Goal: Task Accomplishment & Management: Use online tool/utility

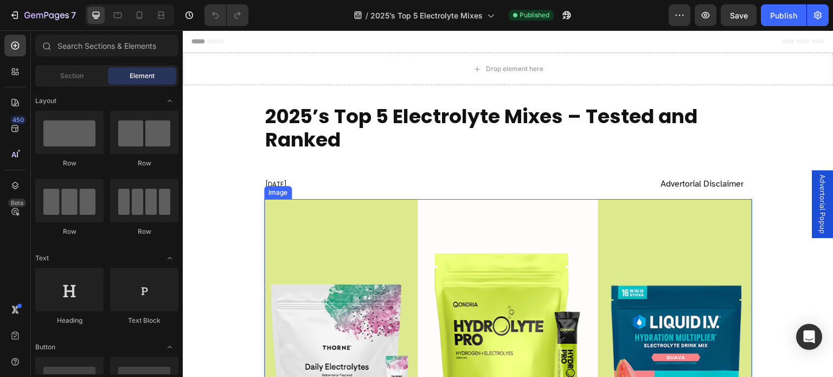
click at [476, 293] on img at bounding box center [508, 329] width 488 height 261
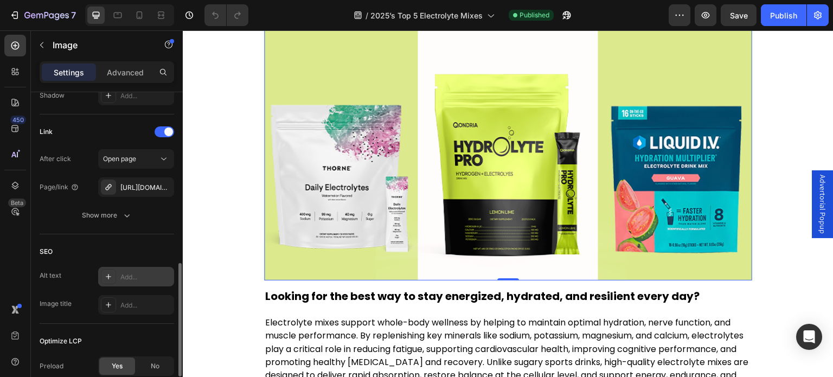
scroll to position [471, 0]
click at [165, 185] on icon "button" at bounding box center [162, 187] width 9 height 9
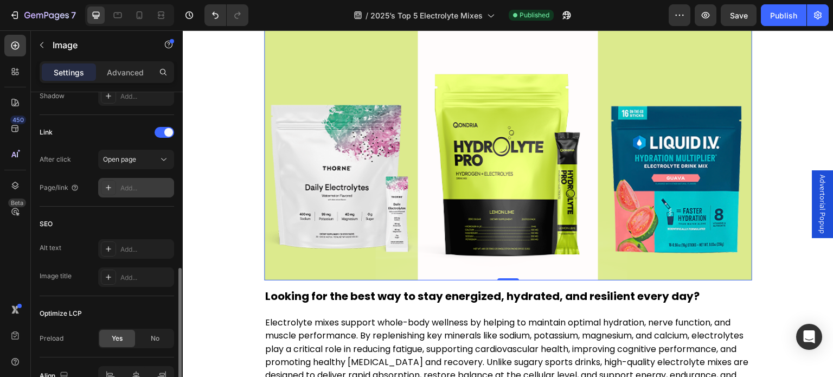
click at [139, 187] on div "Add..." at bounding box center [145, 188] width 51 height 10
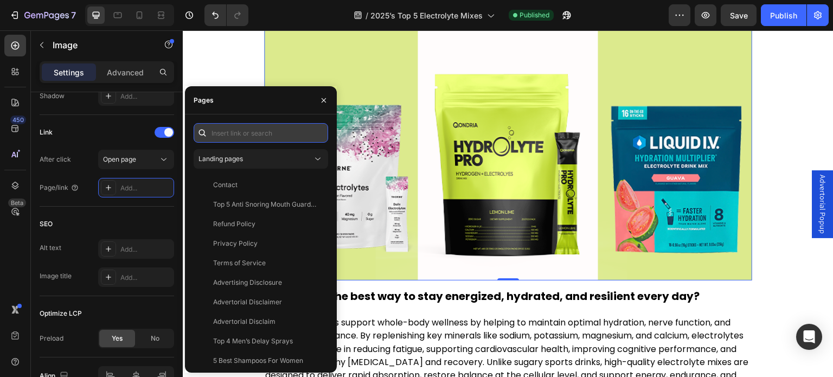
click at [241, 136] on input "text" at bounding box center [261, 133] width 134 height 20
paste input "https://qondria.co/products/qondria-hydrolyte-pro?_ab=0&key=1756215623304"
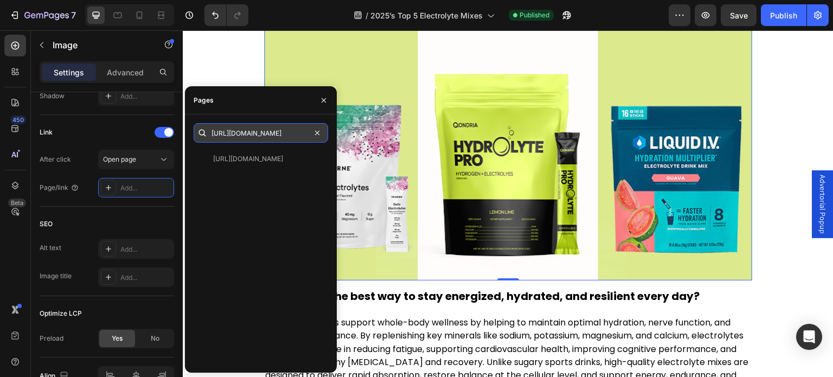
scroll to position [0, 63]
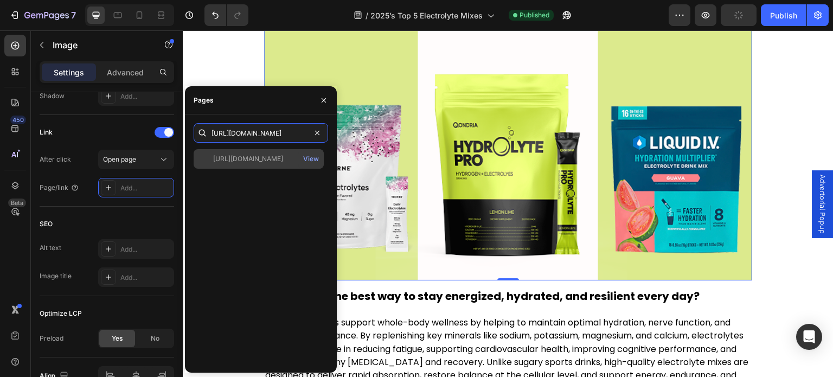
type input "https://qondria.co/products/qondria-hydrolyte-pro/"
click at [268, 161] on div "https://qondria.co/products/qondria-hydrolyte-pro/" at bounding box center [248, 159] width 70 height 10
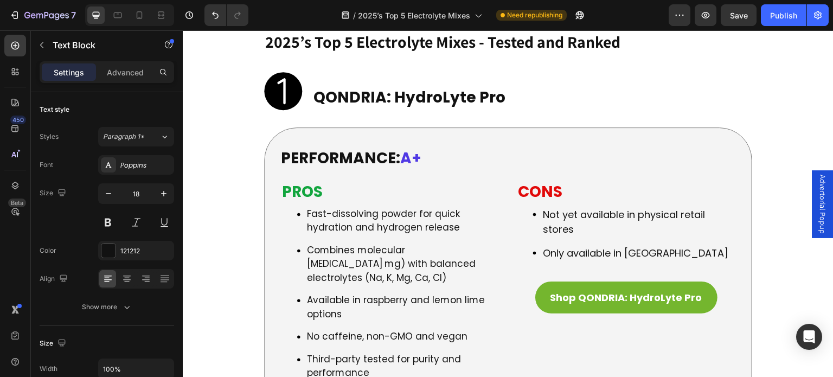
scroll to position [1935, 0]
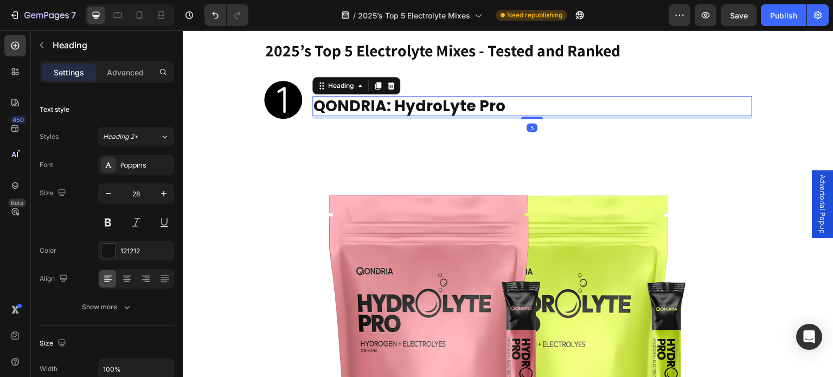
click at [501, 96] on h2 "QONDRIA: HydroLyte Pro" at bounding box center [532, 106] width 440 height 21
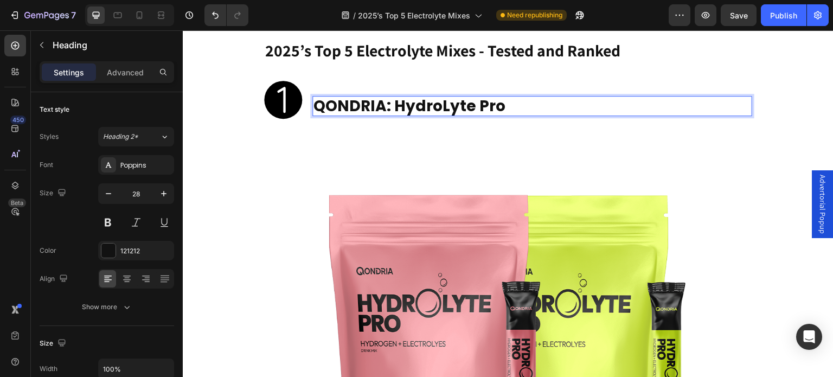
click at [501, 97] on p "QONDRIA: HydroLyte Pro" at bounding box center [532, 106] width 438 height 18
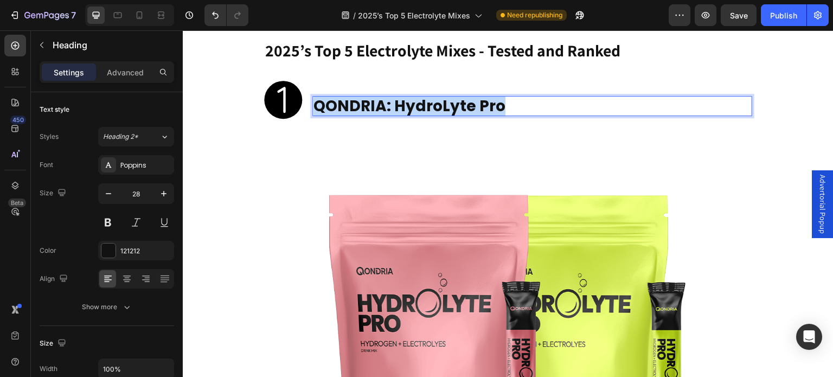
click at [501, 97] on p "QONDRIA: HydroLyte Pro" at bounding box center [532, 106] width 438 height 18
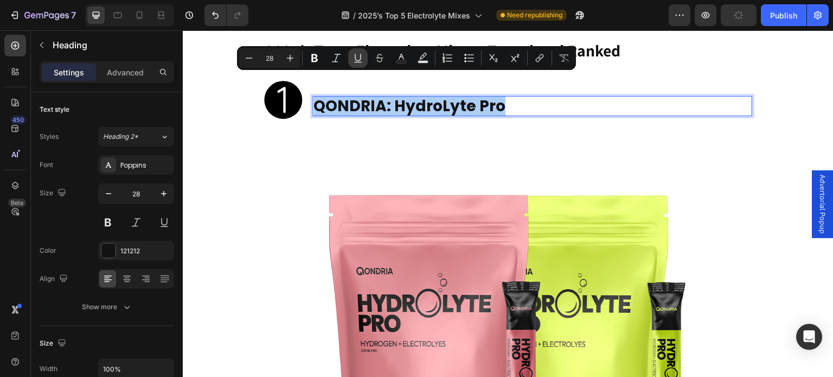
click at [364, 54] on button "Underline" at bounding box center [358, 58] width 20 height 20
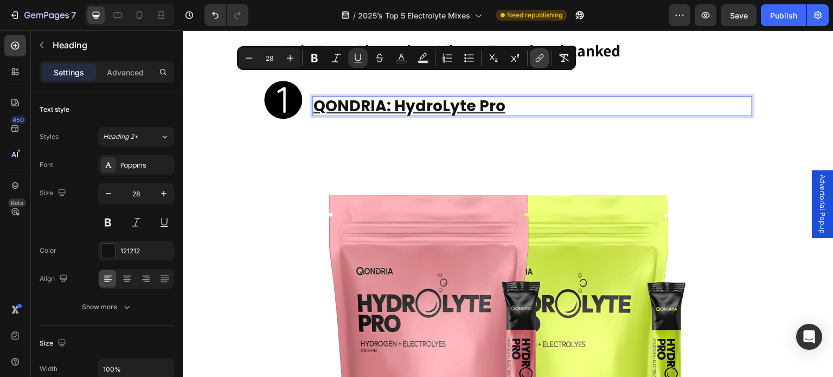
click at [539, 62] on icon "Editor contextual toolbar" at bounding box center [539, 58] width 11 height 11
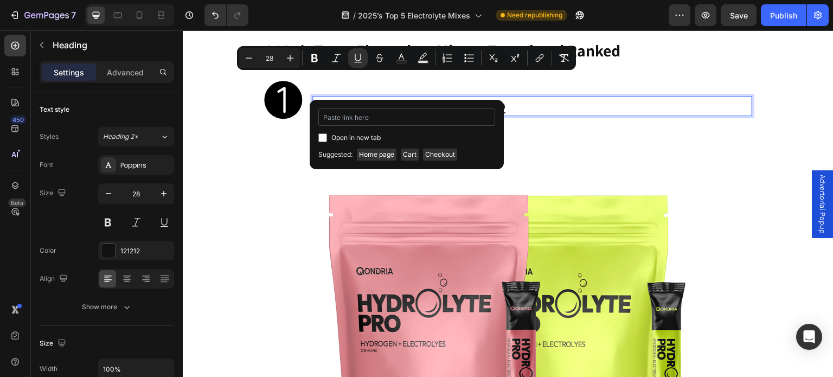
type input "https://qondria.co/products/qondria-hydrolyte-pro/"
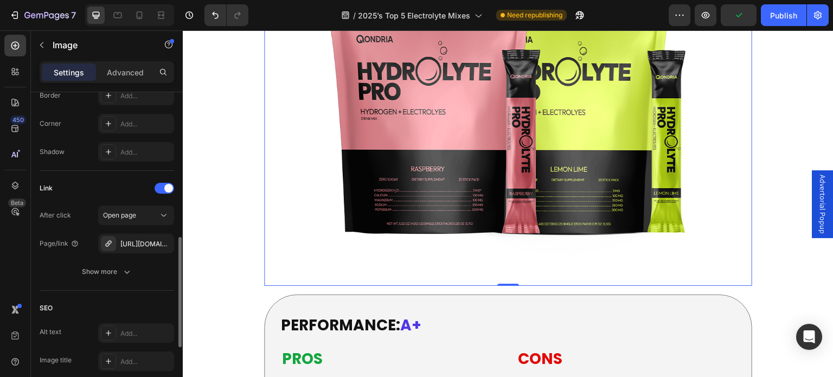
scroll to position [519, 0]
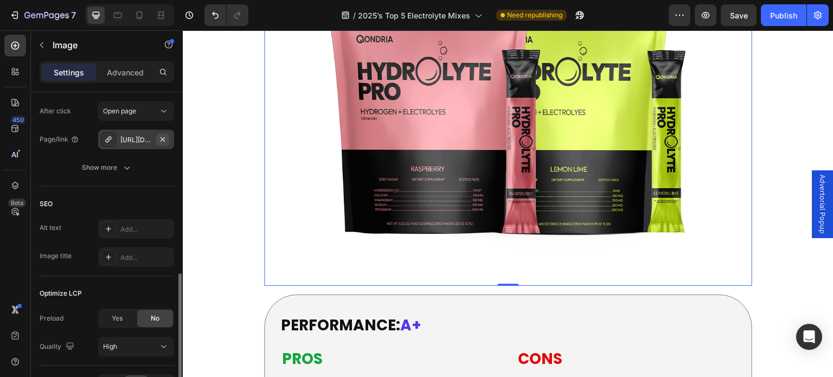
click at [159, 138] on icon "button" at bounding box center [162, 139] width 9 height 9
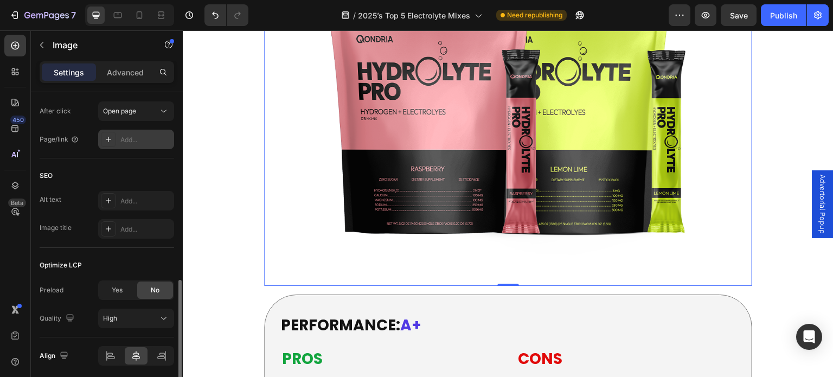
click at [142, 138] on div "Add..." at bounding box center [145, 140] width 51 height 10
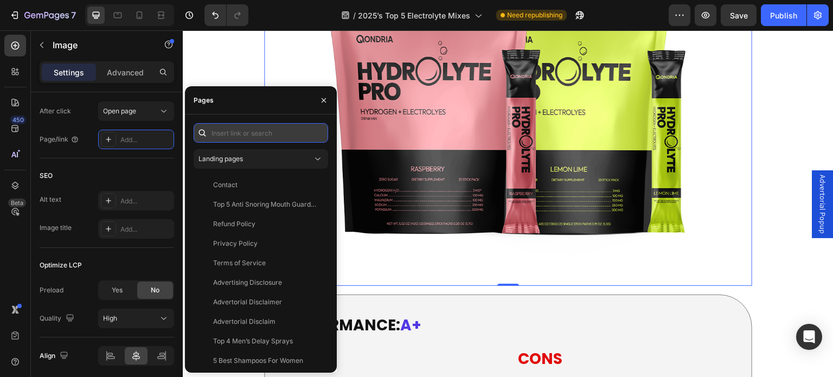
click at [244, 132] on input "text" at bounding box center [261, 133] width 134 height 20
paste input "https://qondria.co/products/qondria-hydrolyte-pro/"
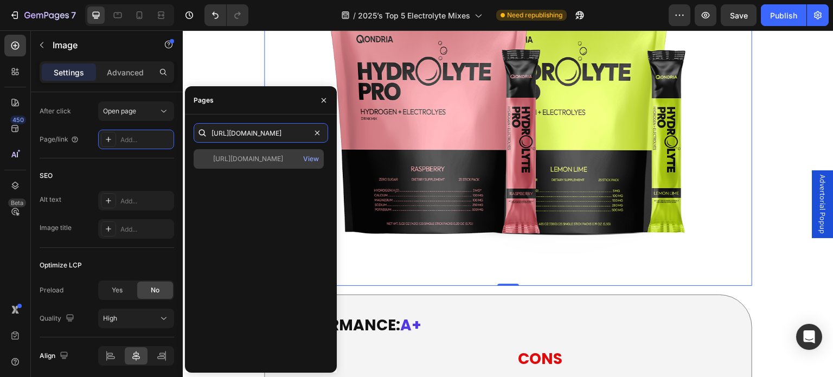
type input "https://qondria.co/products/qondria-hydrolyte-pro/"
click at [260, 158] on div "https://qondria.co/products/qondria-hydrolyte-pro/" at bounding box center [248, 159] width 70 height 10
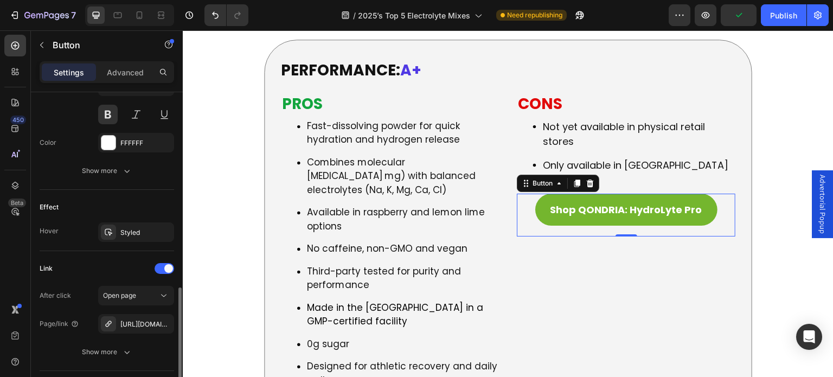
scroll to position [499, 0]
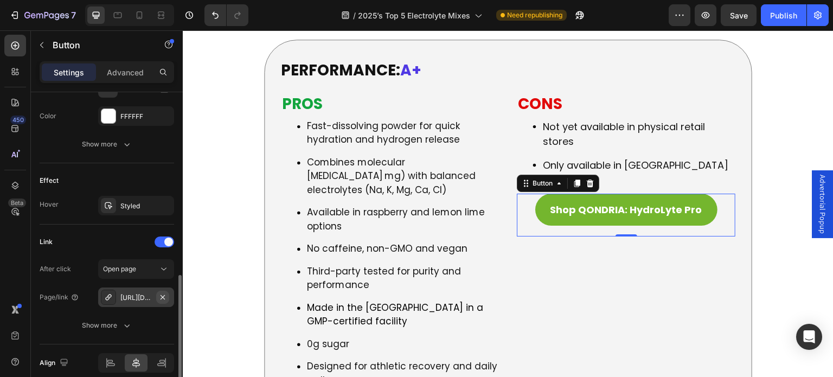
click at [164, 297] on icon "button" at bounding box center [163, 296] width 4 height 4
click at [143, 293] on div "Add..." at bounding box center [145, 298] width 51 height 10
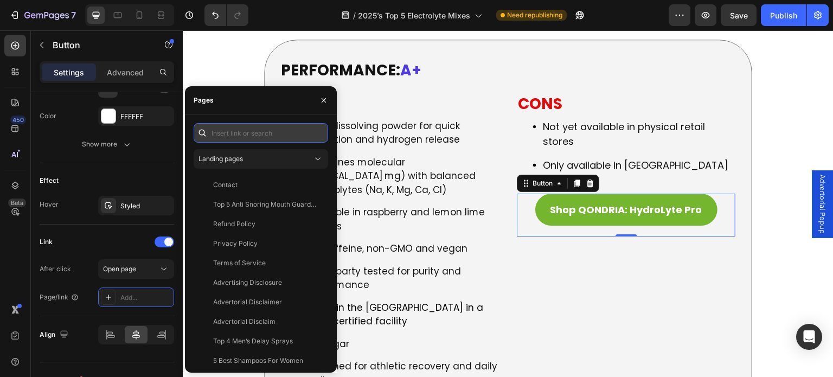
click at [273, 129] on input "text" at bounding box center [261, 133] width 134 height 20
paste input "https://qondria.co/products/qondria-hydrolyte-pro/"
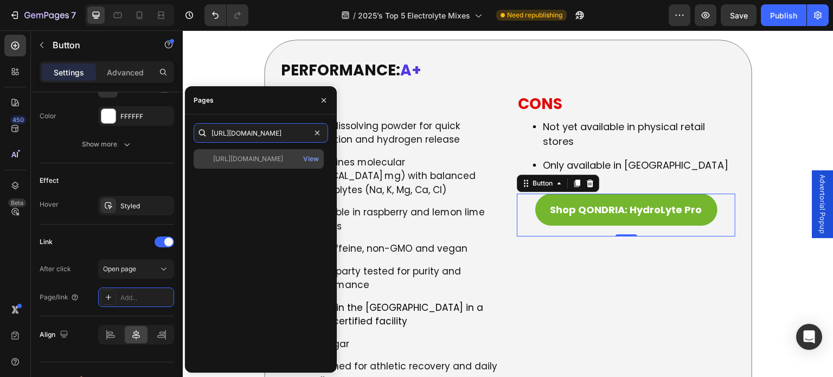
type input "https://qondria.co/products/qondria-hydrolyte-pro/"
click at [283, 155] on div "https://qondria.co/products/qondria-hydrolyte-pro/" at bounding box center [248, 159] width 70 height 10
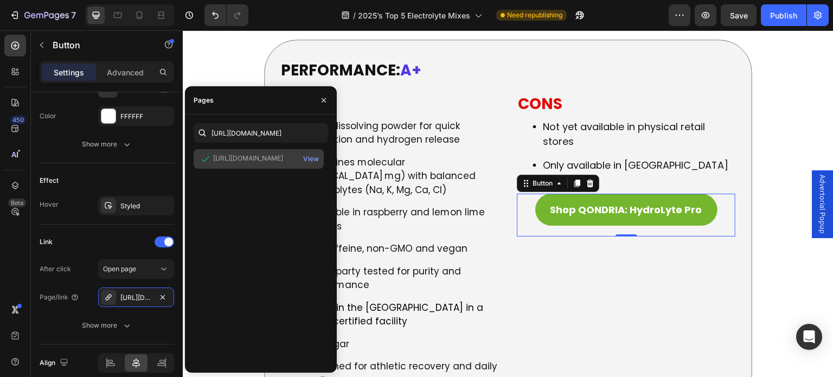
click at [267, 153] on div "https://qondria.co/products/qondria-hydrolyte-pro/ View" at bounding box center [259, 159] width 130 height 20
click at [324, 100] on icon "button" at bounding box center [323, 100] width 9 height 9
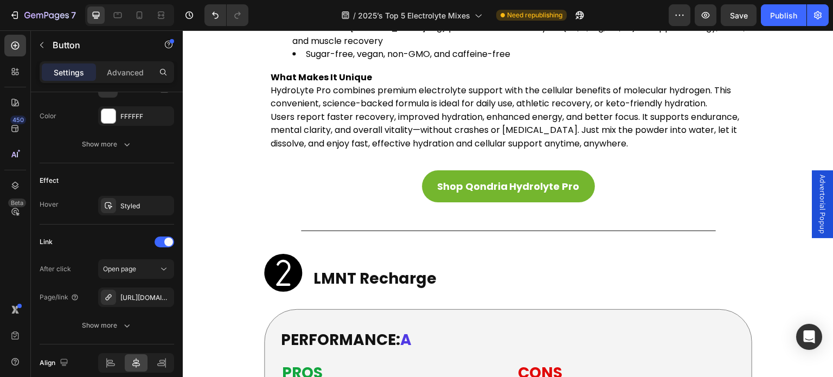
scroll to position [3129, 0]
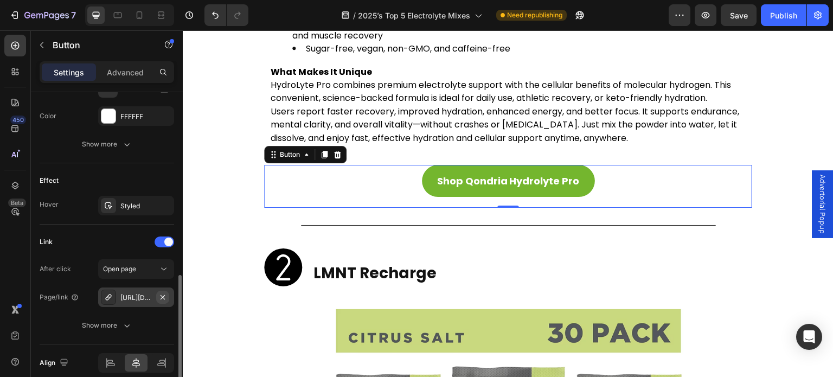
click at [163, 296] on icon "button" at bounding box center [162, 297] width 9 height 9
click at [137, 300] on div "Add..." at bounding box center [145, 298] width 51 height 10
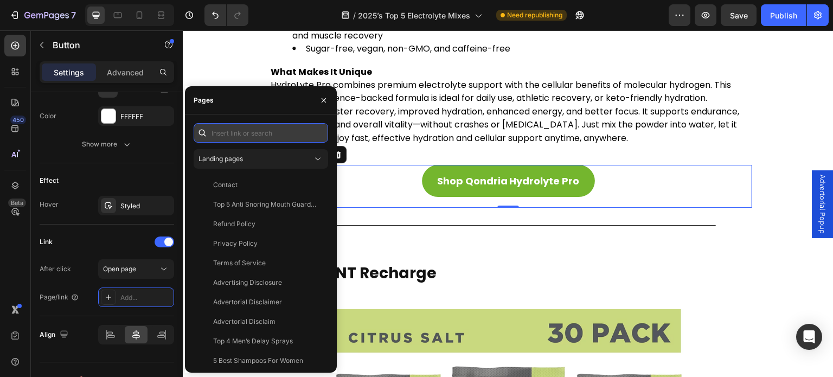
click at [254, 132] on input "text" at bounding box center [261, 133] width 134 height 20
paste input "https://qondria.co/products/qondria-hydrolyte-pro/"
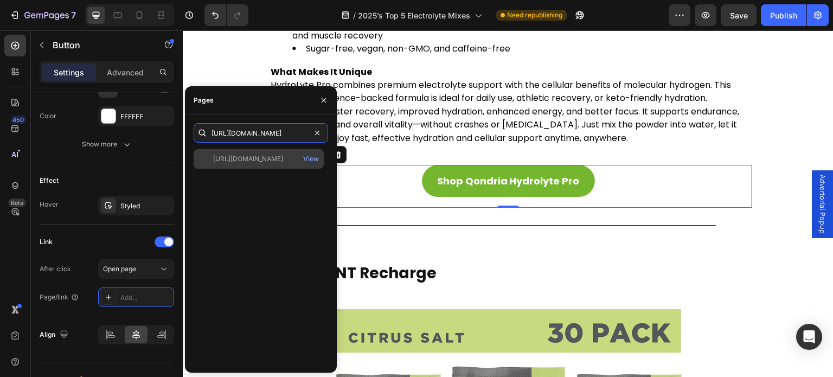
type input "https://qondria.co/products/qondria-hydrolyte-pro/"
click at [283, 157] on div "https://qondria.co/products/qondria-hydrolyte-pro/" at bounding box center [248, 159] width 70 height 10
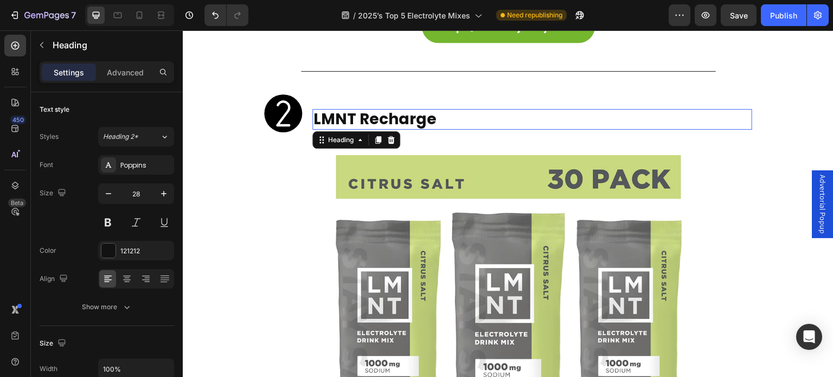
click at [441, 109] on h2 "LMNT Recharge" at bounding box center [532, 119] width 440 height 21
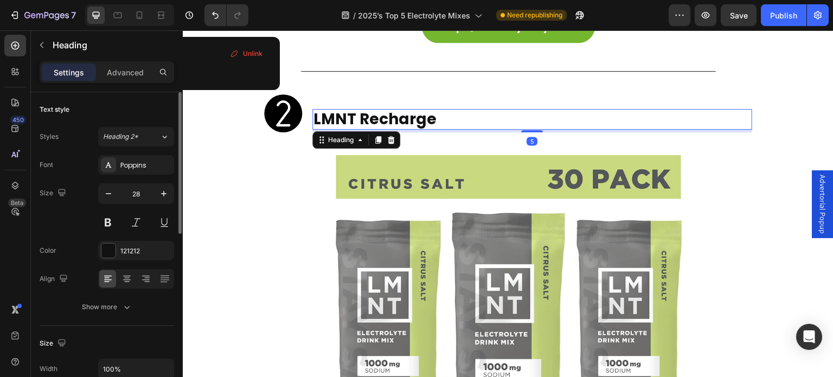
click at [441, 109] on h2 "LMNT Recharge" at bounding box center [532, 119] width 440 height 21
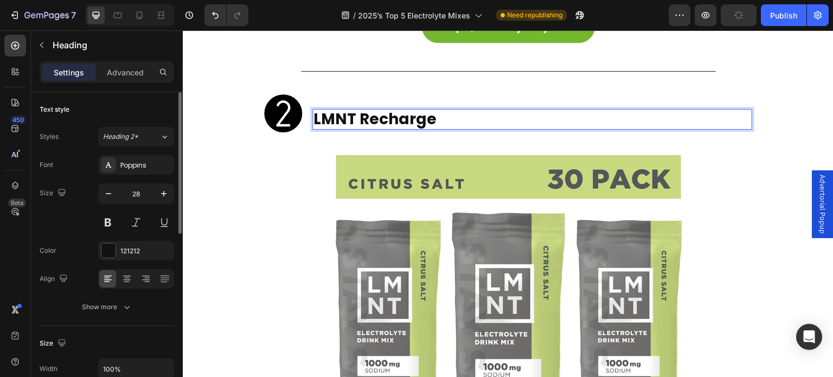
click at [441, 110] on p "LMNT Recharge" at bounding box center [532, 119] width 438 height 18
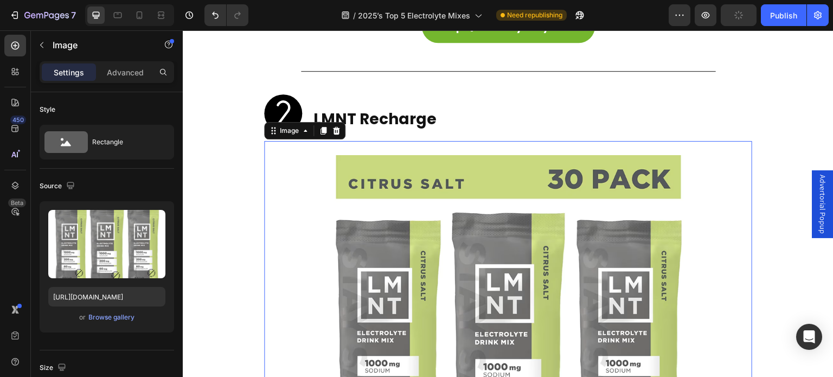
click at [506, 261] on img at bounding box center [508, 336] width 390 height 390
